Goal: Task Accomplishment & Management: Use online tool/utility

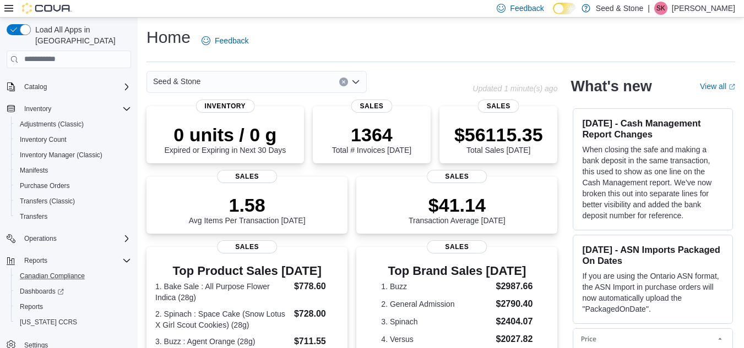
scroll to position [64, 0]
click at [34, 302] on span "Reports" at bounding box center [31, 306] width 23 height 9
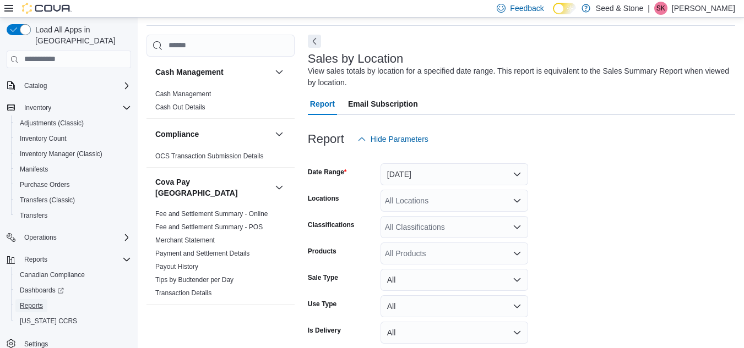
scroll to position [37, 0]
click at [450, 176] on button "[DATE]" at bounding box center [454, 174] width 148 height 22
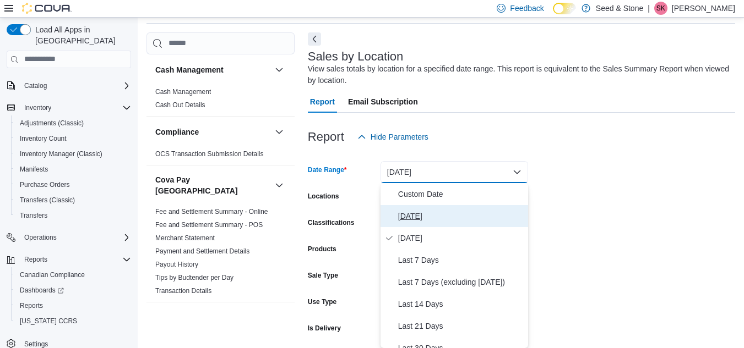
click at [416, 218] on span "[DATE]" at bounding box center [460, 216] width 125 height 13
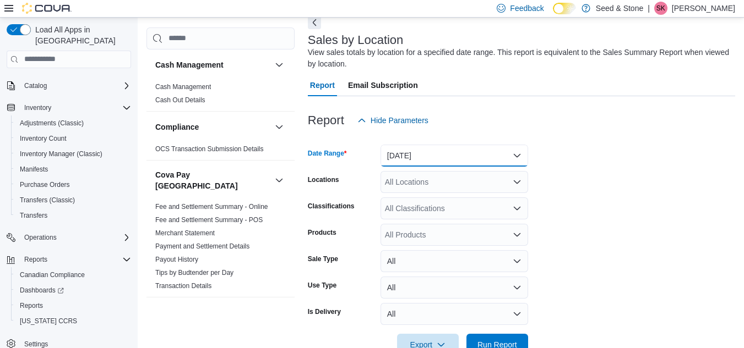
scroll to position [85, 0]
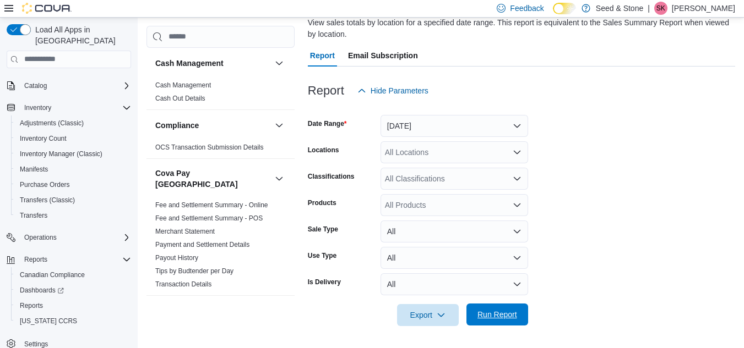
click at [504, 313] on span "Run Report" at bounding box center [497, 314] width 40 height 11
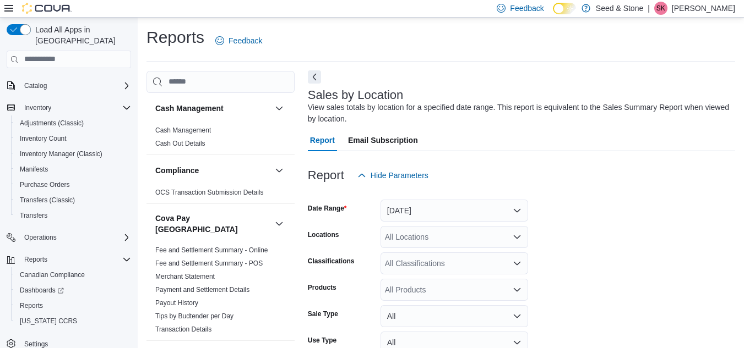
click at [313, 79] on button "Next" at bounding box center [314, 76] width 13 height 13
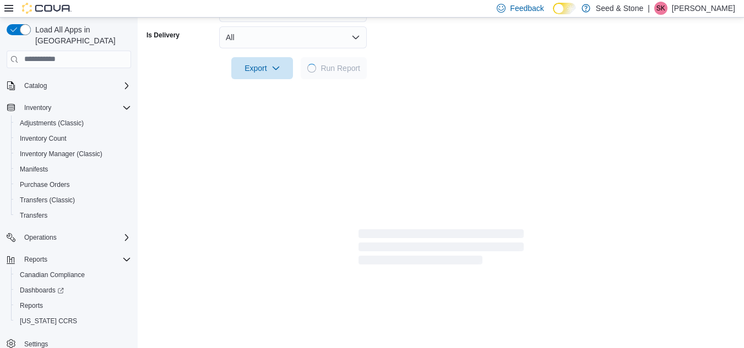
scroll to position [330, 0]
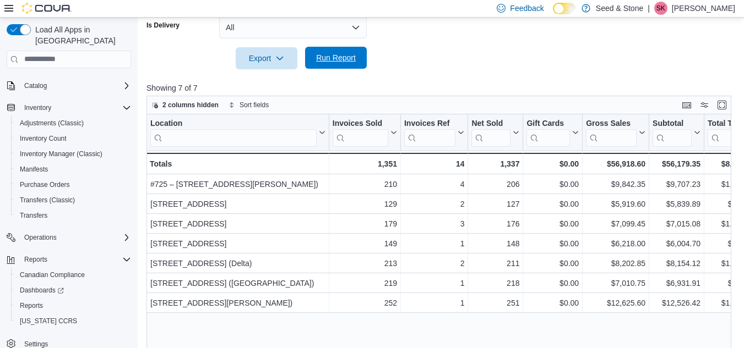
click at [348, 58] on span "Run Report" at bounding box center [336, 57] width 40 height 11
